Goal: Transaction & Acquisition: Subscribe to service/newsletter

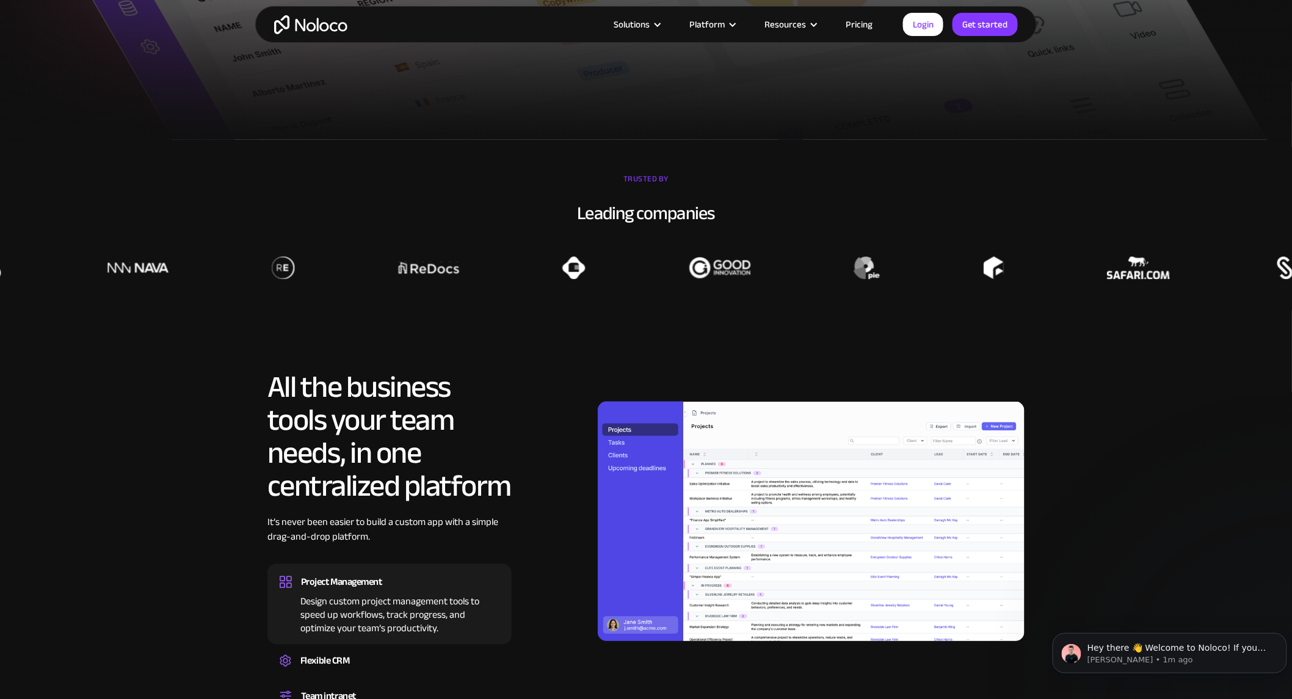
scroll to position [975, 0]
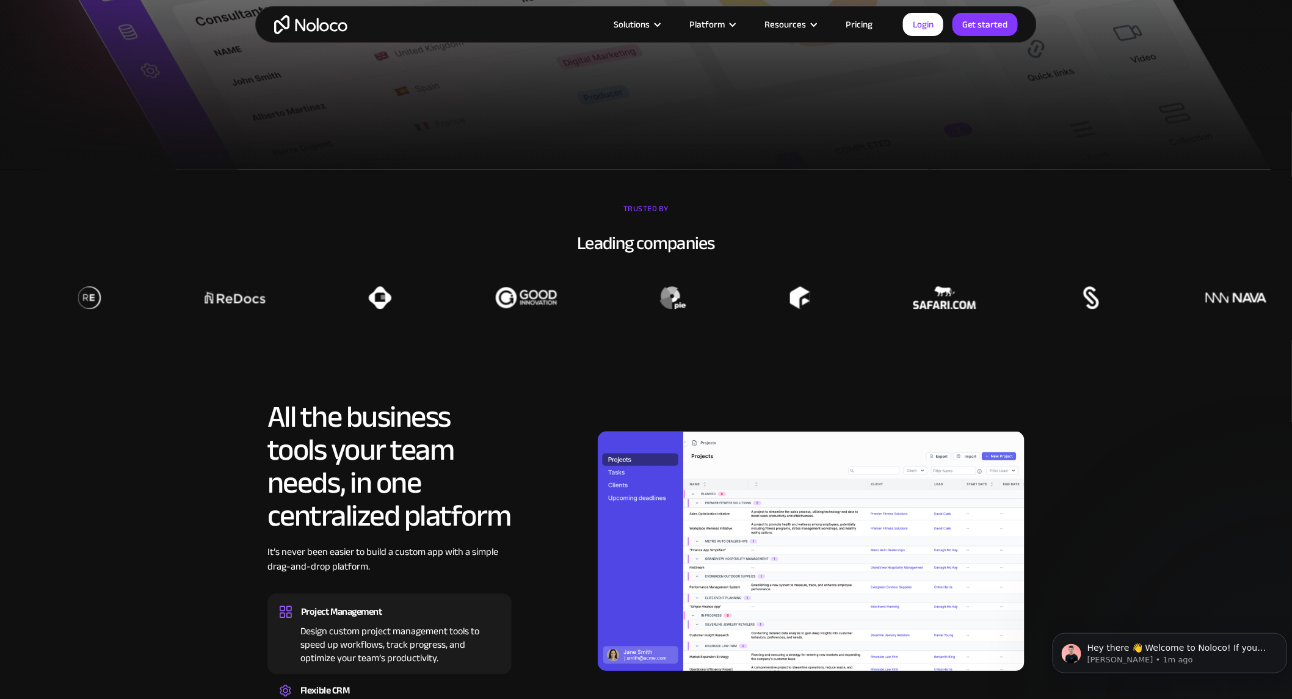
click at [852, 27] on link "Pricing" at bounding box center [858, 24] width 57 height 16
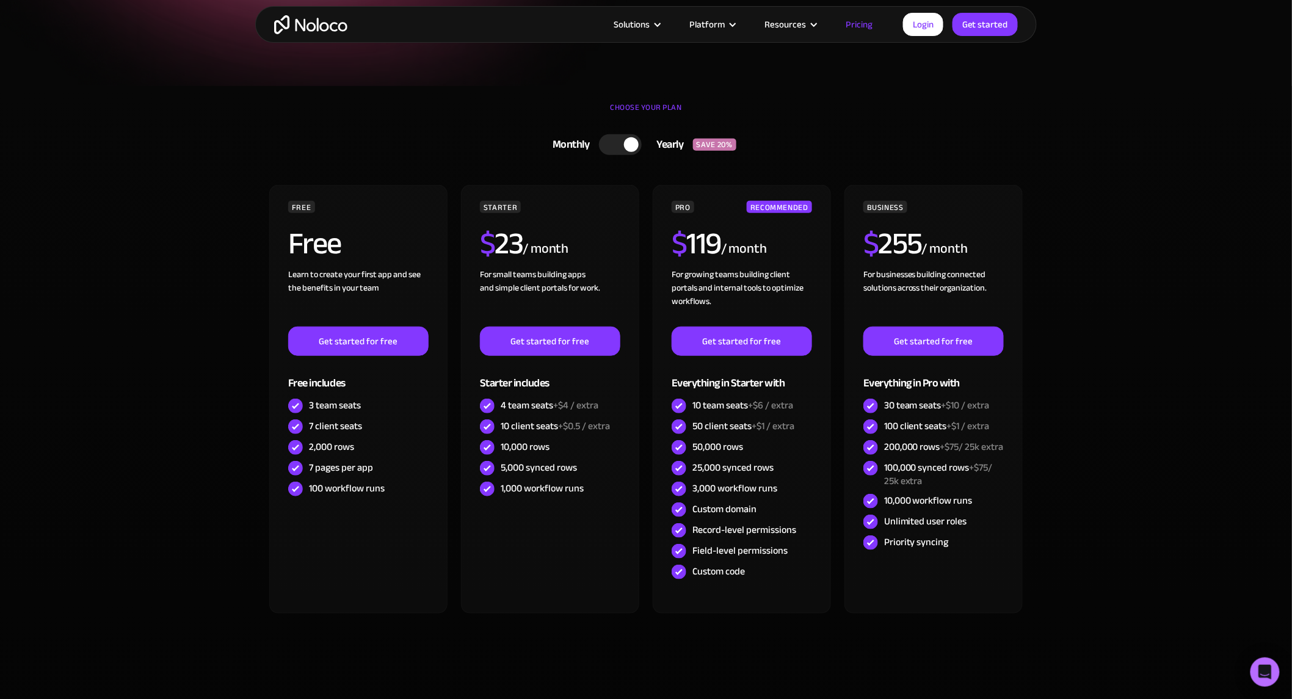
scroll to position [222, 0]
click at [620, 142] on div at bounding box center [620, 144] width 43 height 21
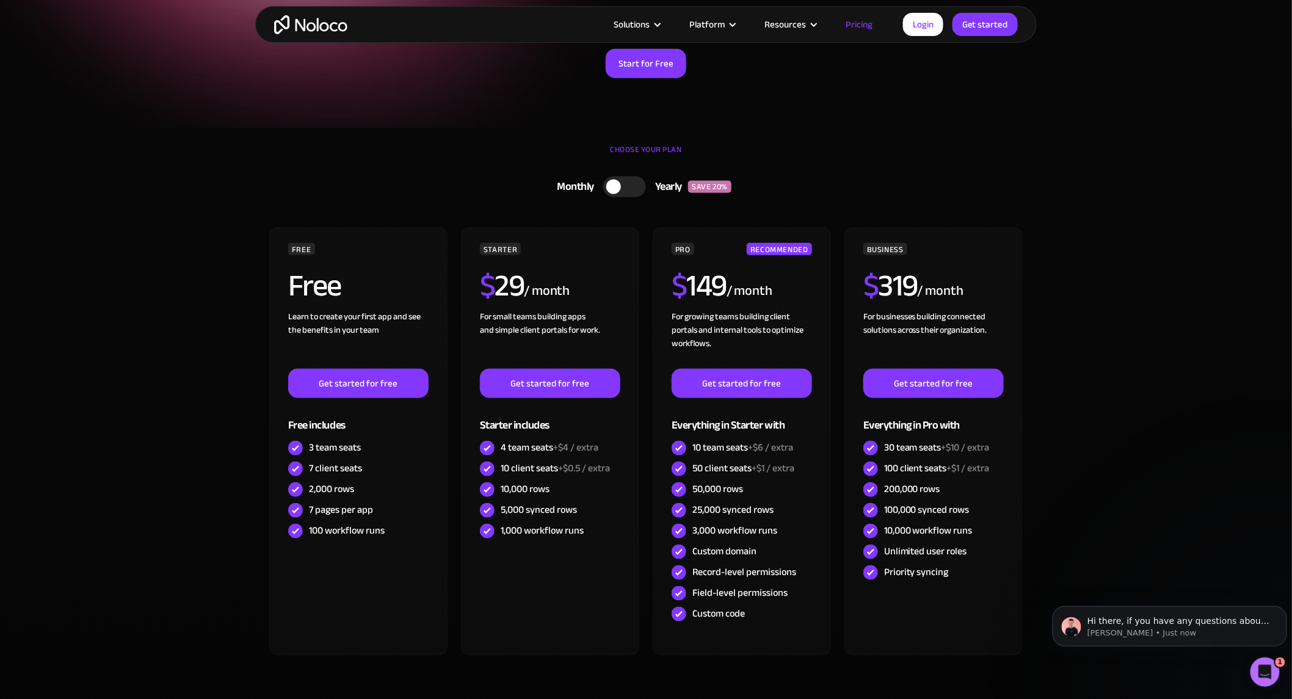
scroll to position [0, 0]
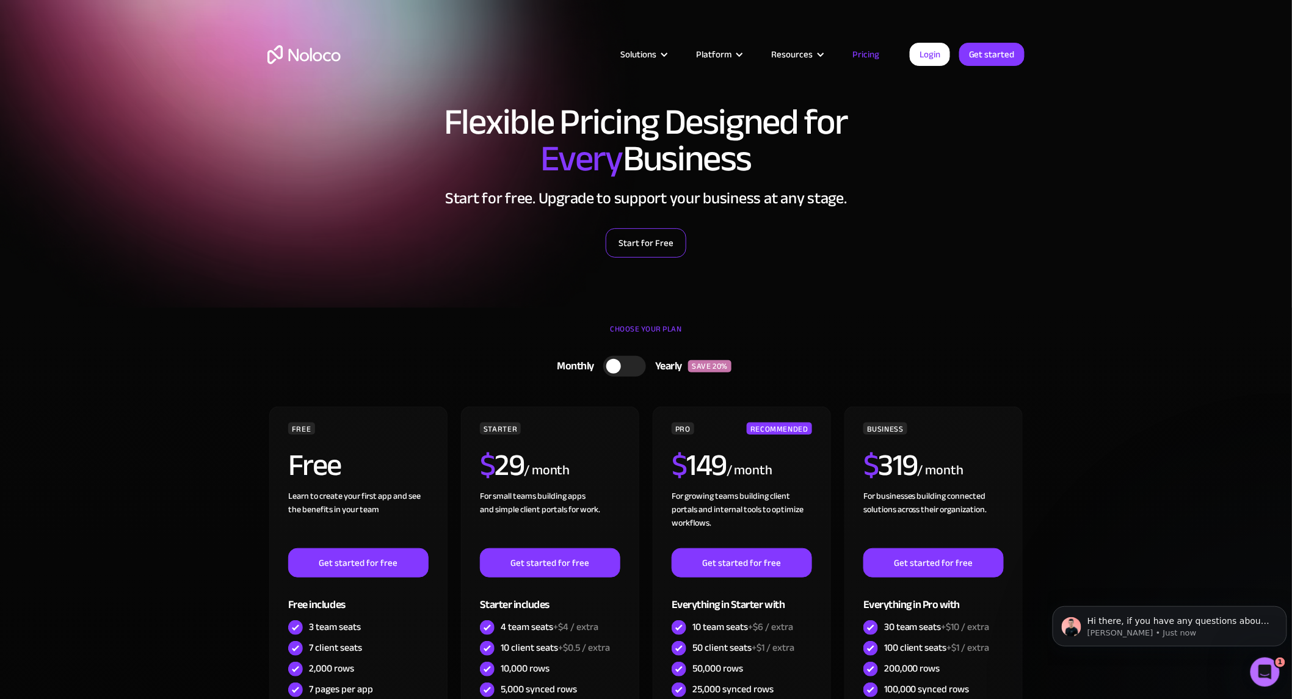
click at [632, 248] on link "Start for Free" at bounding box center [646, 242] width 81 height 29
